Goal: Book appointment/travel/reservation

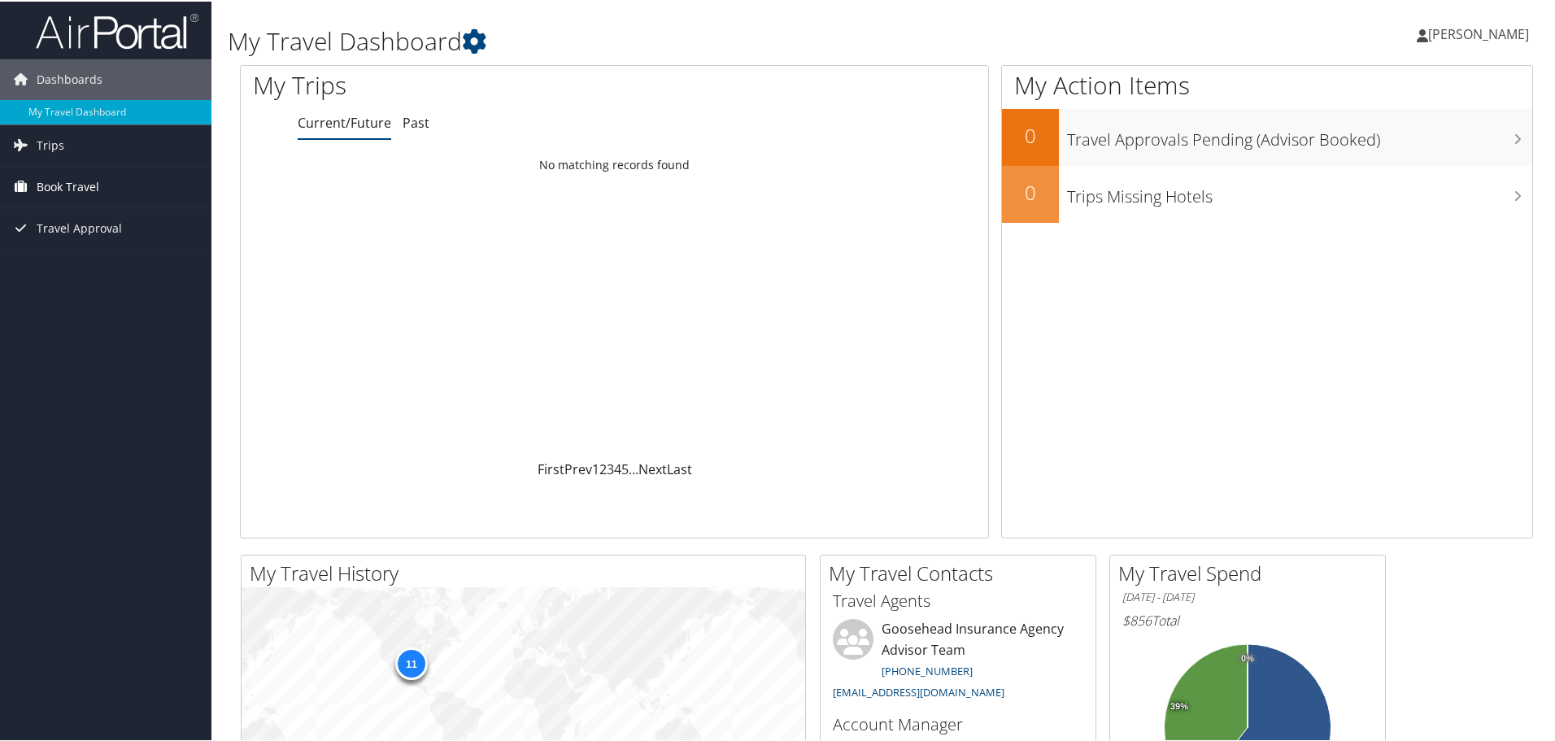
click at [67, 198] on span "Book Travel" at bounding box center [68, 185] width 63 height 41
click at [136, 267] on link "Book/Manage Online Trips" at bounding box center [105, 266] width 211 height 24
